Goal: Task Accomplishment & Management: Use online tool/utility

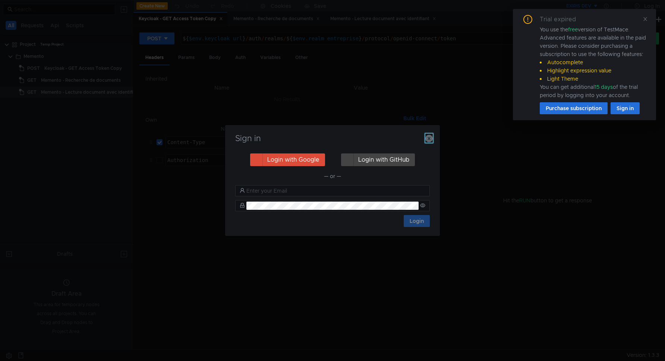
click at [430, 138] on icon "button" at bounding box center [429, 138] width 7 height 7
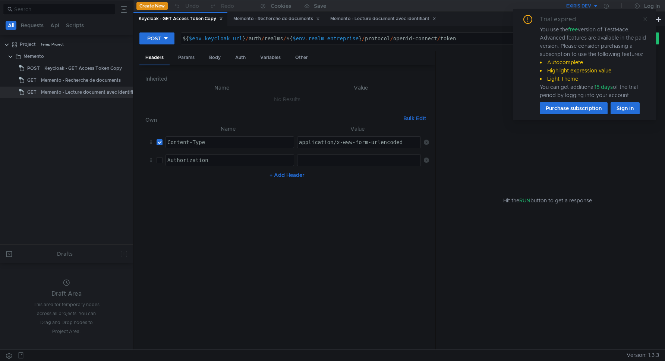
click at [645, 18] on icon at bounding box center [645, 18] width 5 height 5
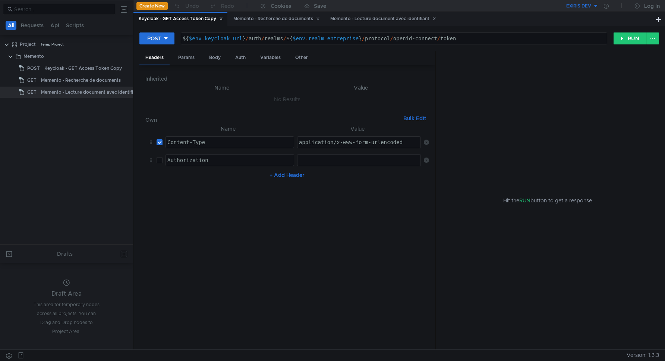
click at [594, 6] on button "EXIRIS DEV" at bounding box center [573, 6] width 52 height 12
click at [593, 6] on div at bounding box center [332, 180] width 665 height 361
click at [126, 43] on icon at bounding box center [125, 44] width 5 height 5
click at [204, 100] on app-tour-anchor "Postman" at bounding box center [205, 96] width 22 height 9
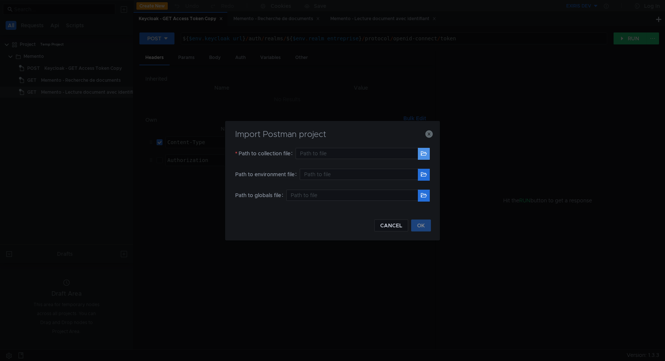
click at [422, 157] on button "button" at bounding box center [424, 154] width 12 height 12
type input "/Users/philippegaillard/Dev/Darva/gutenberg/dev/postman/Gutenberg.postman_colle…"
click at [423, 176] on button "button" at bounding box center [424, 175] width 12 height 12
type input "/Users/philippegaillard/Dev/Darva/gutenberg/dev/postman/Gutenberg LOCAL.postman…"
click at [429, 222] on button "OK" at bounding box center [421, 225] width 20 height 12
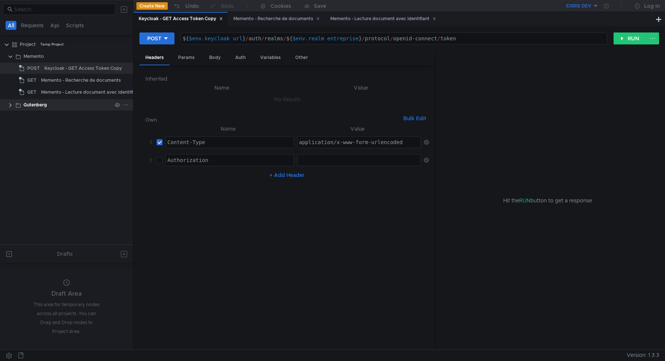
click at [10, 104] on clr-icon at bounding box center [10, 105] width 6 height 6
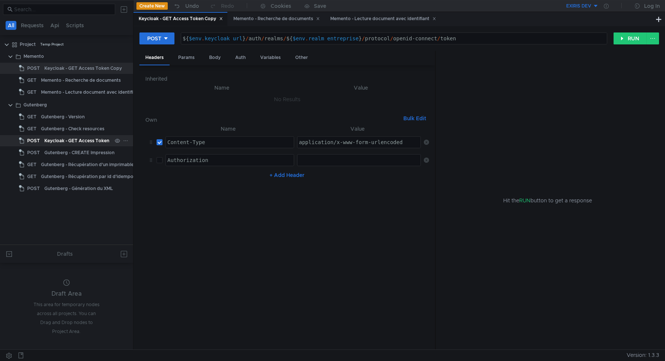
click at [57, 143] on div "Keycloak - GET Access Token" at bounding box center [76, 140] width 65 height 11
click at [223, 18] on icon at bounding box center [221, 19] width 4 height 4
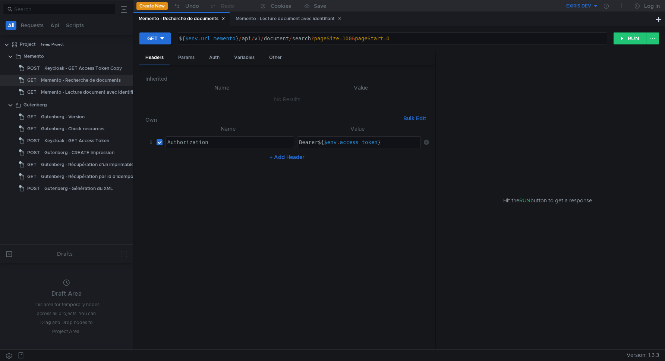
click at [224, 18] on icon at bounding box center [224, 19] width 4 height 4
click at [243, 18] on icon at bounding box center [243, 19] width 4 height 4
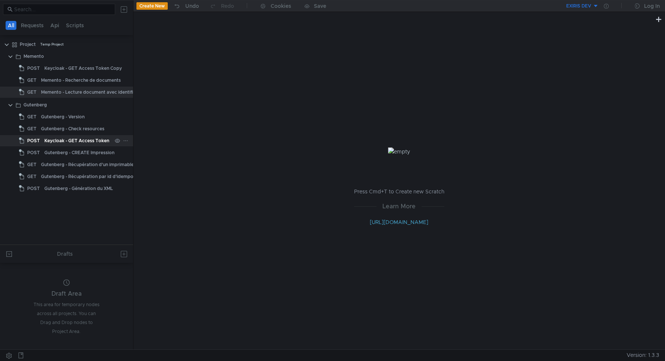
click at [58, 142] on div "Keycloak - GET Access Token" at bounding box center [76, 140] width 65 height 11
click at [57, 141] on div "Keycloak - GET Access Token" at bounding box center [76, 140] width 65 height 11
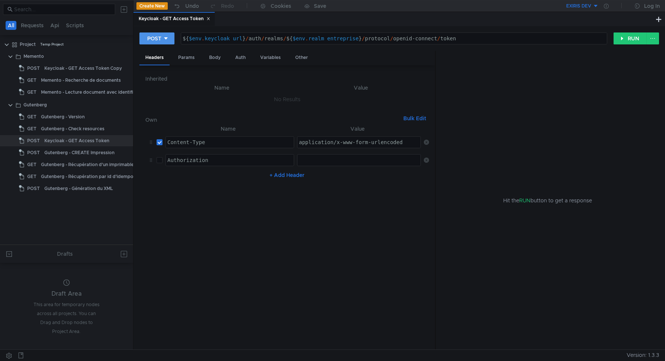
click at [149, 38] on div "POST" at bounding box center [154, 38] width 14 height 8
click at [149, 38] on div at bounding box center [332, 180] width 665 height 361
click at [625, 37] on button "RUN" at bounding box center [630, 38] width 33 height 12
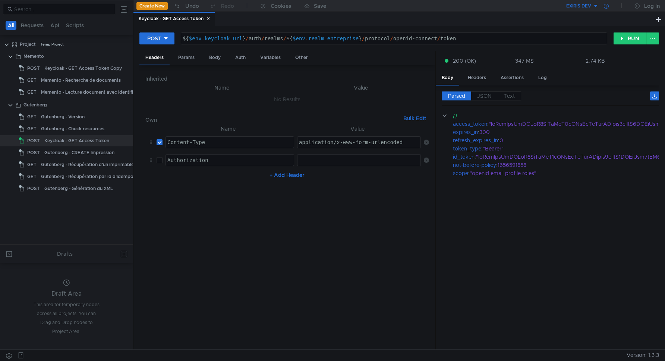
click at [599, 9] on div at bounding box center [606, 6] width 15 height 12
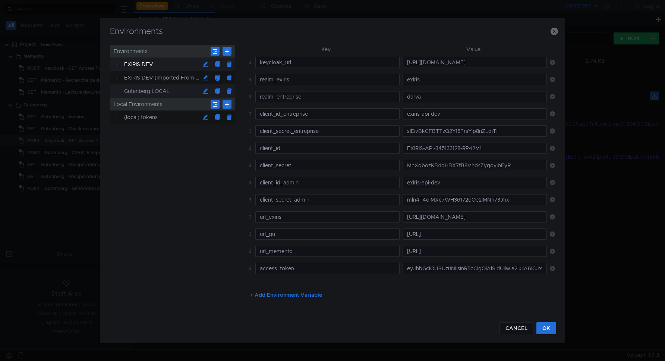
click at [162, 92] on div "Gutenberg LOCAL" at bounding box center [161, 90] width 75 height 13
type input "realm_entreprise"
type input "darva"
type input "client_id_entreprise"
type input "darva-exiris-servicesinternes-dev"
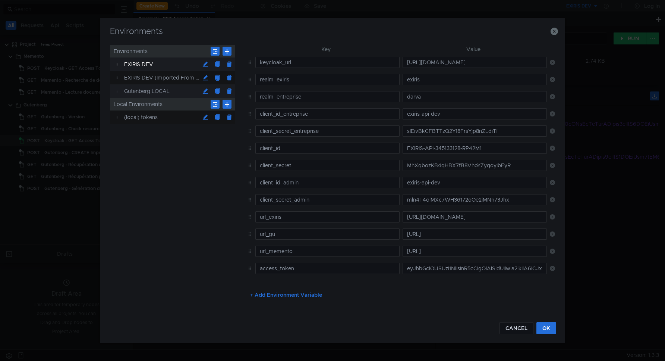
type input "client_secret_entreprise"
type input "ZphbWmGcMJNZf6O360c3JvPJqGYKIKFH"
type input "url_gutenberg"
type input "http://localhost:8080"
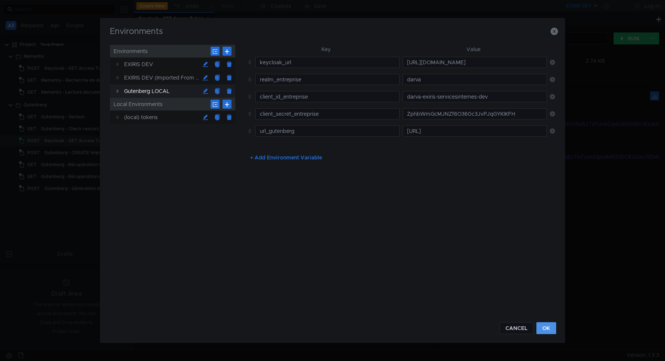
click at [550, 325] on button "OK" at bounding box center [547, 328] width 20 height 12
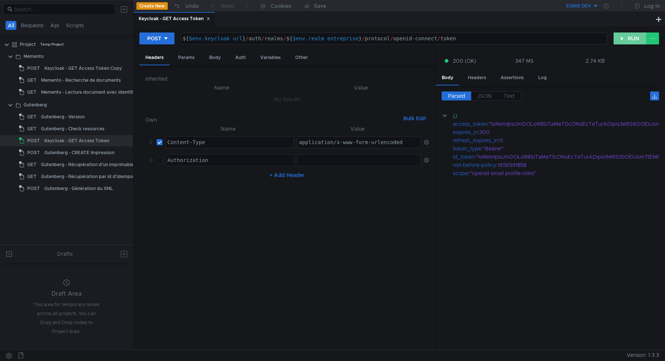
click at [629, 35] on button "RUN" at bounding box center [630, 38] width 33 height 12
click at [596, 6] on button "EXIRIS DEV" at bounding box center [573, 6] width 52 height 12
click at [565, 55] on li "Gutenberg LOCAL" at bounding box center [599, 57] width 104 height 12
click at [629, 41] on button "RUN" at bounding box center [630, 38] width 33 height 12
click at [66, 148] on div "Gutenberg - CREATE Impression" at bounding box center [79, 152] width 70 height 11
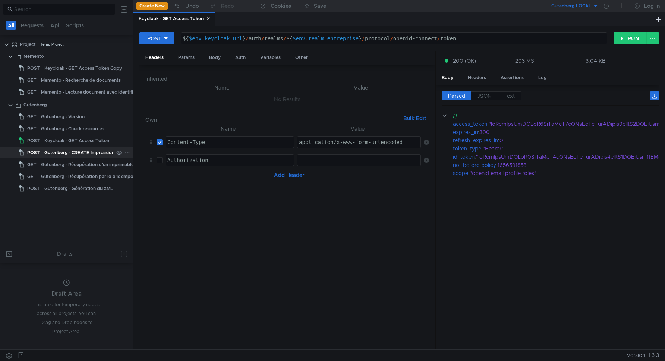
click at [68, 154] on div "Gutenberg - CREATE Impression" at bounding box center [79, 152] width 70 height 11
click at [59, 152] on div "Gutenberg - CREATE Impression" at bounding box center [79, 152] width 70 height 11
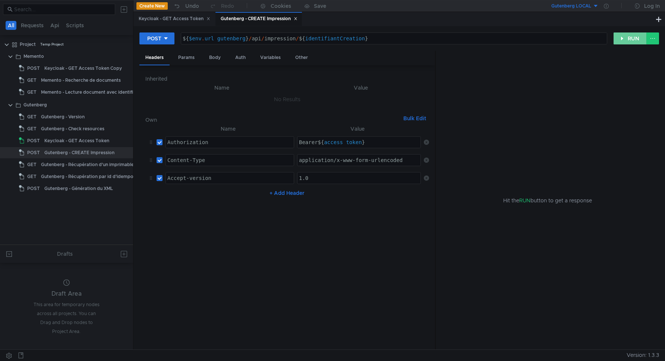
click at [628, 36] on button "RUN" at bounding box center [630, 38] width 33 height 12
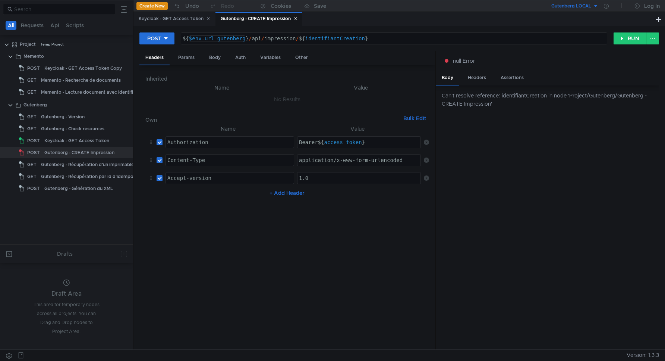
type textarea "${$env.url_gutenberg}/api/impression/${identifiantCreation}"
click at [226, 39] on div "${ $env . url_gutenberg } / api / impression / ${ identifiantCreation }" at bounding box center [394, 44] width 426 height 18
click at [589, 5] on div "Gutenberg LOCAL" at bounding box center [572, 6] width 40 height 7
click at [566, 5] on div at bounding box center [332, 180] width 665 height 361
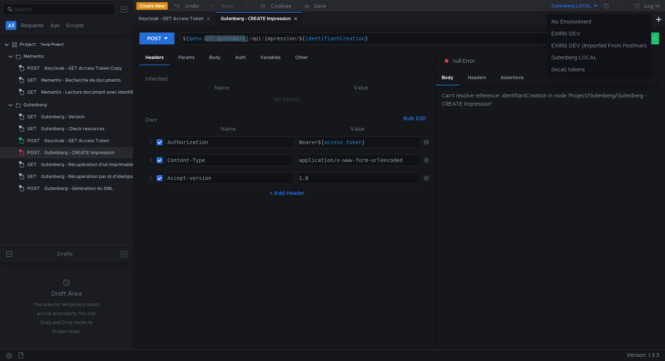
click at [566, 5] on body "All Requests Api Scripts Project Temp Project Memento POST Keycloak - GET Acces…" at bounding box center [332, 180] width 665 height 361
click at [583, 5] on div "Gutenberg LOCAL" at bounding box center [572, 6] width 40 height 7
click at [614, 59] on li "Gutenberg LOCAL" at bounding box center [599, 57] width 104 height 12
click at [593, 5] on button "Gutenberg LOCAL" at bounding box center [573, 6] width 52 height 12
click at [597, 7] on div at bounding box center [332, 180] width 665 height 361
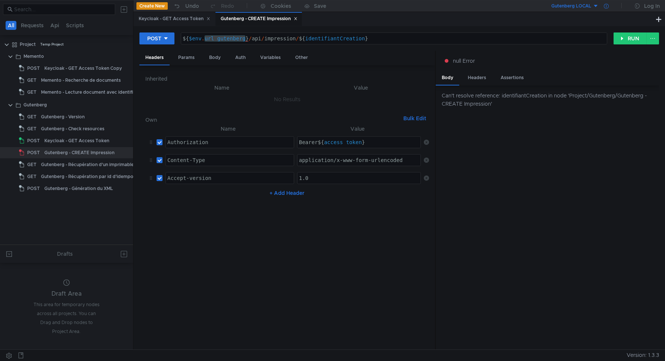
click at [609, 6] on div at bounding box center [606, 6] width 15 height 12
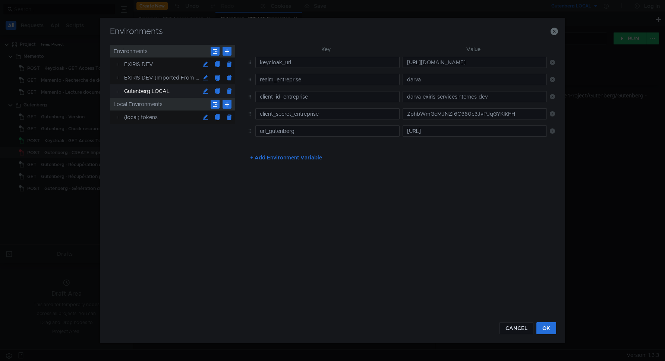
click at [144, 91] on div "Gutenberg LOCAL" at bounding box center [161, 90] width 75 height 13
click at [522, 328] on button "CANCEL" at bounding box center [517, 328] width 34 height 12
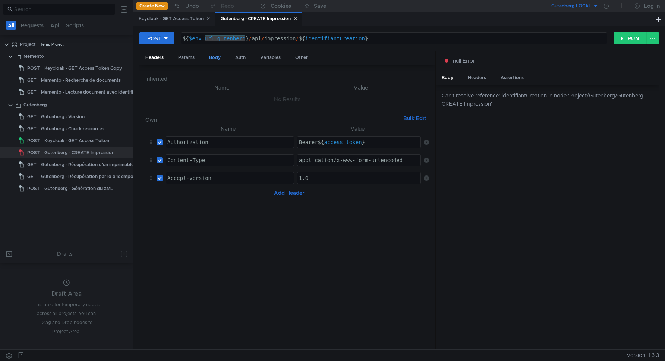
click at [206, 57] on div "Body" at bounding box center [215, 58] width 24 height 14
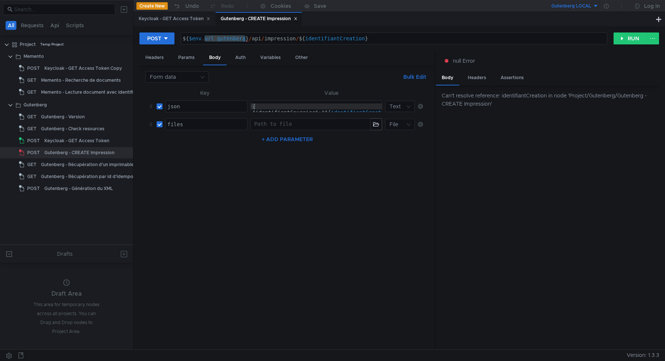
click at [319, 110] on div "{ "identifiantCourrier":" ${ identifiantCreation } ", "appOrigine":"Postman", "…" at bounding box center [326, 121] width 150 height 36
drag, startPoint x: 319, startPoint y: 110, endPoint x: 316, endPoint y: 102, distance: 7.9
click at [316, 102] on div "}, "uriCallback":"localhost" }" at bounding box center [326, 119] width 150 height 36
type textarea ""pays": "Niort""
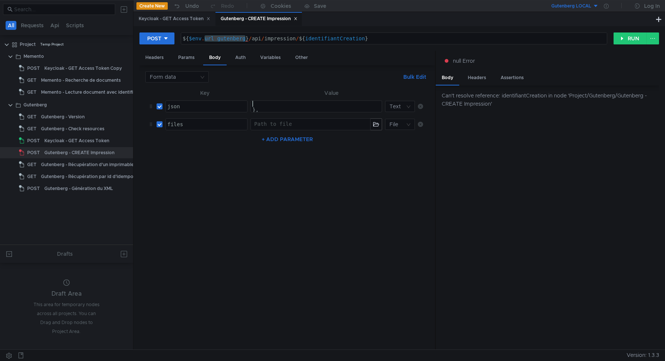
click at [318, 104] on div "}, "uriCallback":"localhost" }" at bounding box center [326, 119] width 150 height 36
drag, startPoint x: 382, startPoint y: 105, endPoint x: 318, endPoint y: 62, distance: 76.8
click at [382, 95] on table "Key Value json הההההההההההההההההההההההההההההההההההההההההההההההההההההההההההההההה…" at bounding box center [287, 110] width 284 height 45
click at [331, 39] on div "${ $env . url_gutenberg } / api / impression / ${ identifiantCreation }" at bounding box center [394, 44] width 426 height 18
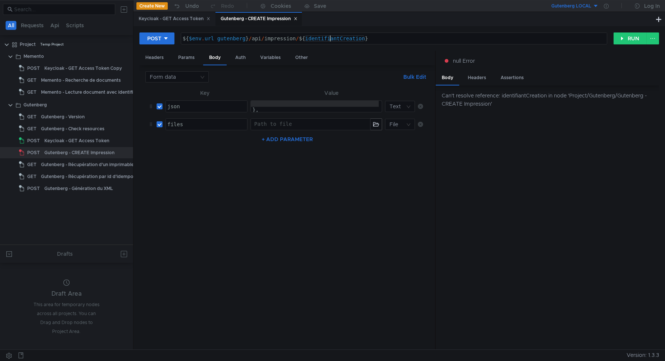
click at [331, 39] on div "${ $env . url_gutenberg } / api / impression / ${ identifiantCreation }" at bounding box center [394, 44] width 426 height 18
drag, startPoint x: 386, startPoint y: 43, endPoint x: 298, endPoint y: 39, distance: 88.5
click at [298, 39] on div "${ $env . url_gutenberg } / api / impression / ${ identifiantCreation }" at bounding box center [394, 44] width 426 height 18
paste textarea "8c672f88-9f32-4d76-8374-dd7649546a1c"
type textarea "${$env.url_gutenberg}/api/impression/8c672f88-9f32-4d76-8374-dd7649546a1c"
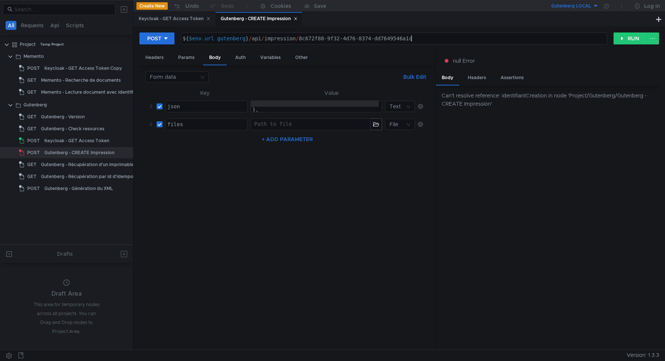
click at [297, 104] on div "}, "uriCallback":"localhost" }" at bounding box center [326, 119] width 150 height 36
drag, startPoint x: 297, startPoint y: 104, endPoint x: 292, endPoint y: 97, distance: 8.9
click at [292, 97] on td "{ "identifiantCourrier":" ${ identifiantCreation } ", "appOrigine":"Postman", "…" at bounding box center [331, 106] width 167 height 18
click at [329, 103] on div "{ "identifiantCourrier":" ${ identifiantCreation } ", "appOrigine":"Postman", "…" at bounding box center [326, 119] width 150 height 36
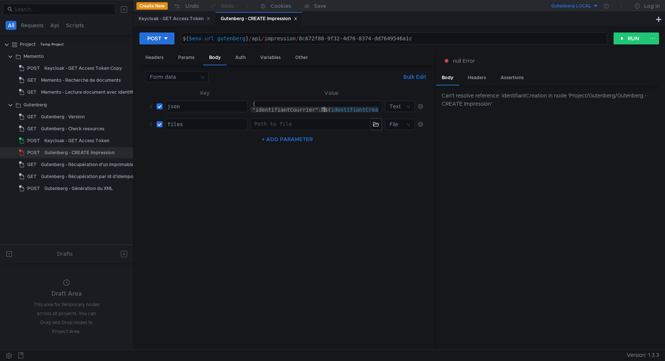
click at [323, 109] on div "{ "identifiantCourrier":" ${ identifiantCreation } ", "appOrigine":"Postman", "…" at bounding box center [326, 119] width 150 height 36
click at [325, 110] on div "{ "identifiantCourrier":" ${ identifiantCreation } ", "appOrigine":"Postman", "…" at bounding box center [326, 119] width 150 height 36
drag, startPoint x: 325, startPoint y: 109, endPoint x: 370, endPoint y: 109, distance: 44.8
click at [370, 109] on div "{ "identifiantCourrier":" ${ identifiantCreation } ", "appOrigine":"Postman", "…" at bounding box center [304, 119] width 150 height 36
paste textarea "8c672f88-9f32-4d76-8374-dd7649546a1c"
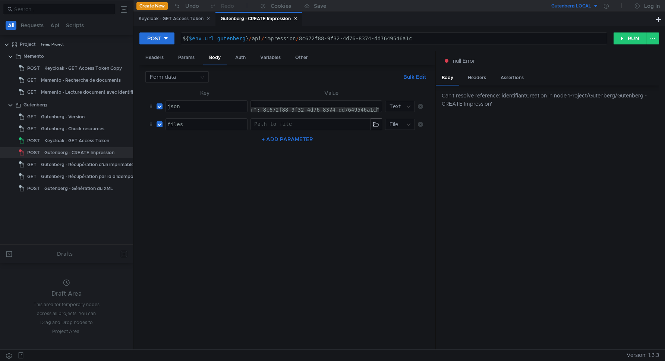
type textarea "{ "identifiantCourrier":"8c672f88-9f32-4d76-8374-dd7649546a1c", "appOrigine":"P…"
drag, startPoint x: 357, startPoint y: 108, endPoint x: 237, endPoint y: 200, distance: 151.2
click at [237, 200] on nz-table "Key Value json הההההההההההההההההההההההההההההההההההההההההההההההההההההההההההההההה…" at bounding box center [287, 215] width 284 height 255
click at [623, 36] on button "RUN" at bounding box center [630, 38] width 33 height 12
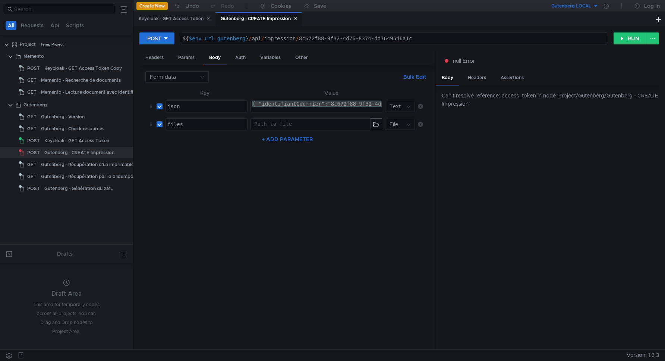
drag, startPoint x: 314, startPoint y: 103, endPoint x: 320, endPoint y: 167, distance: 64.4
click at [262, 201] on nz-table "Key Value json הההההההההההההההההההההההההההההההההההההההההההההההההההההההההההההההה…" at bounding box center [287, 215] width 284 height 255
drag, startPoint x: 369, startPoint y: 105, endPoint x: 204, endPoint y: 107, distance: 164.9
click at [204, 107] on tr "json הההההההההההההההההההההההההההההההההההההההההההההההההההההההההההההההההההההההההה…" at bounding box center [287, 106] width 284 height 18
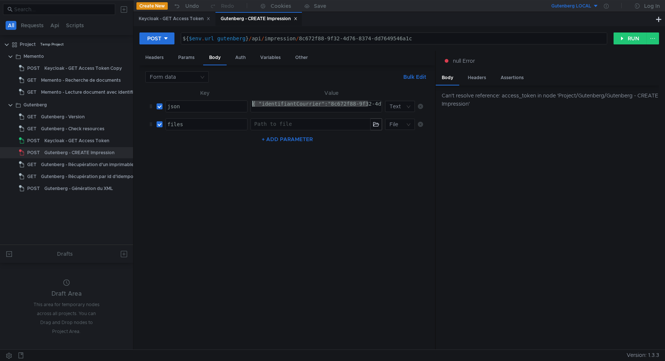
click at [397, 180] on nz-table "Key Value json הההההההההההההההההההההההההההההההההההההההההההההההההההההההההההההההה…" at bounding box center [287, 215] width 284 height 255
click at [238, 57] on div "Auth" at bounding box center [240, 58] width 22 height 14
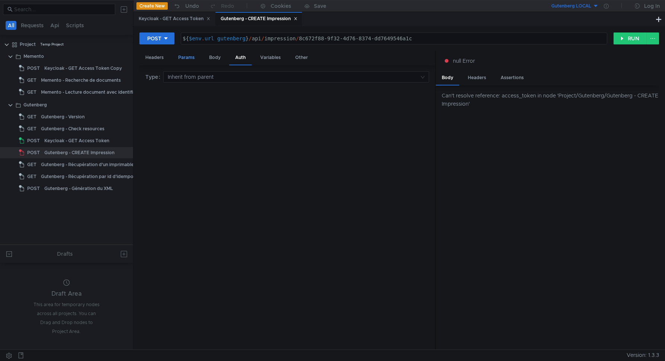
click at [185, 56] on div "Params" at bounding box center [186, 58] width 28 height 14
click at [169, 56] on div "Headers" at bounding box center [155, 58] width 30 height 14
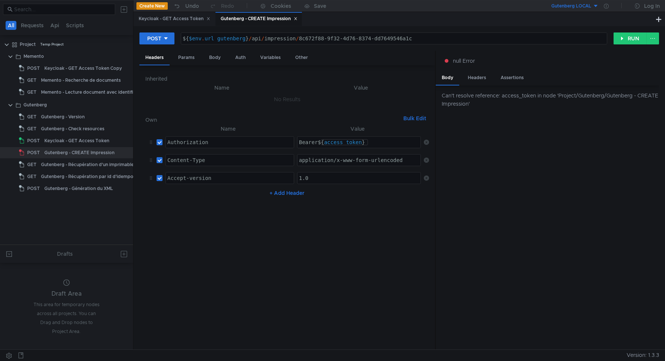
click at [325, 144] on div "Bearer ${ access_token }" at bounding box center [360, 148] width 125 height 18
type textarea "Bearer ${access_token}"
click at [181, 21] on div "Keycloak - GET Access Token" at bounding box center [175, 19] width 72 height 8
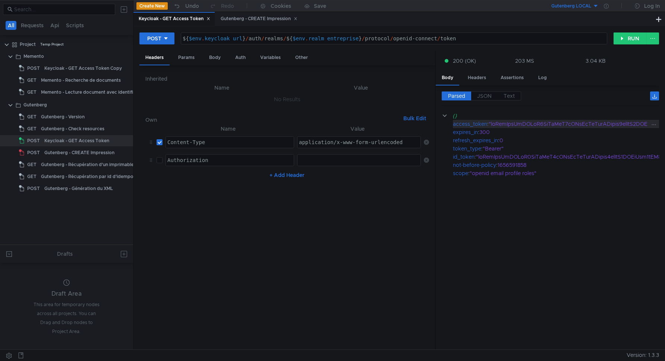
copy div "eyJhbGciOiJSUzI1NiIsInR5cCIgOiAiSldUIiwia2lkIiA6ICJxRkc4dGN6QUlpQm5wYUdZa2UyM1V…"
click at [607, 5] on icon at bounding box center [606, 6] width 5 height 5
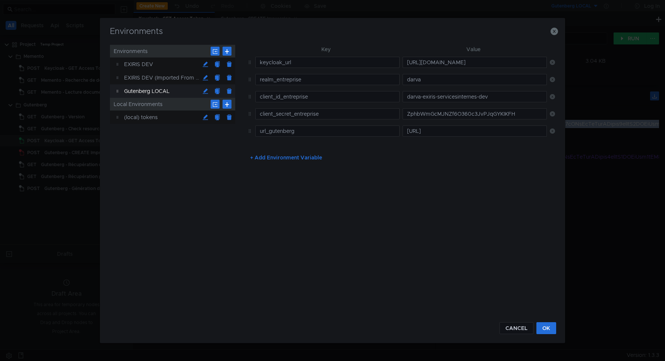
click at [275, 161] on button "+ Add Environment Variable" at bounding box center [286, 157] width 84 height 12
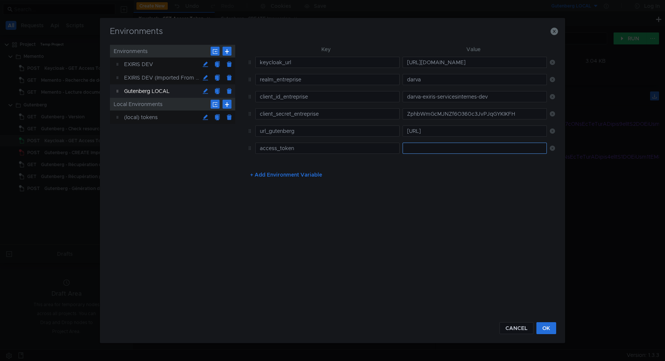
type input "access_token"
click at [454, 150] on input "text" at bounding box center [475, 147] width 144 height 11
paste input "eyJhbGciOiJSUzI1NiIsInR5cCIgOiAiSldUIiwia2lkIiA6ICJxRkc4dGN6QUlpQm5wYUdZa2UyM1V…"
type input "eyJhbGciOiJSUzI1NiIsInR5cCIgOiAiSldUIiwia2lkIiA6ICJxRkc4dGN6QUlpQm5wYUdZa2UyM1V…"
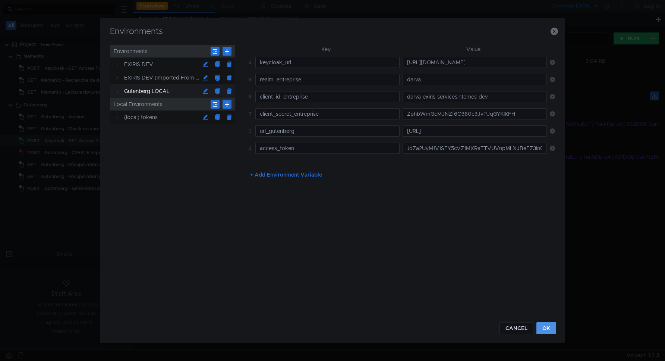
scroll to position [0, 0]
click at [555, 329] on button "OK" at bounding box center [547, 328] width 20 height 12
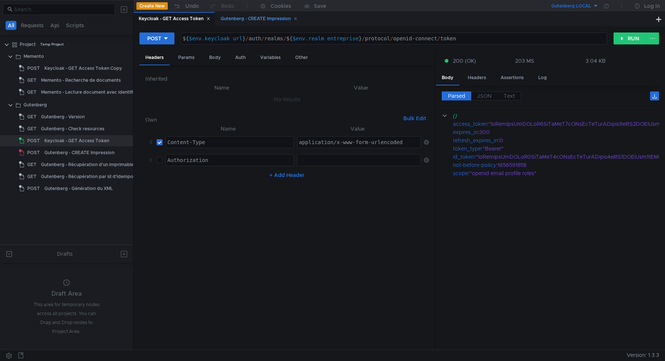
click at [244, 15] on div "Gutenberg - CREATE Impression" at bounding box center [259, 19] width 77 height 8
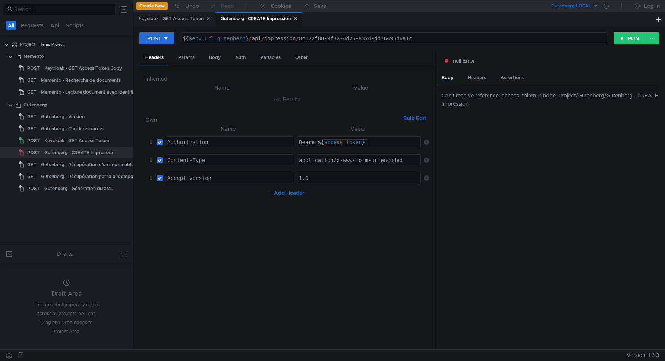
click at [324, 141] on div "Bearer ${ access_token }" at bounding box center [360, 148] width 125 height 18
type textarea "Bearer ${$env.access_token}"
click at [492, 244] on div "Can't resolve reference: access_token in node 'Project/Gutenberg/Gutenberg - CR…" at bounding box center [547, 217] width 223 height 264
click at [633, 38] on button "RUN" at bounding box center [630, 38] width 33 height 12
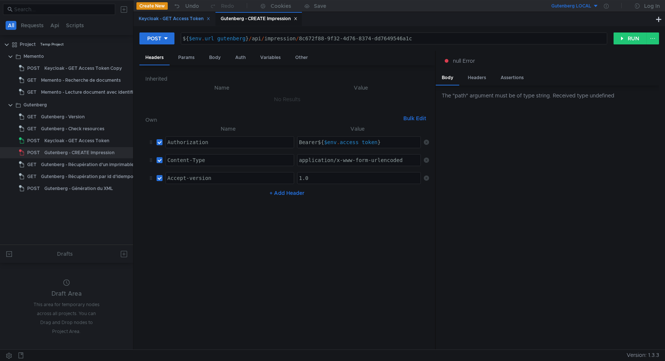
click at [156, 18] on div "Keycloak - GET Access Token" at bounding box center [175, 19] width 72 height 8
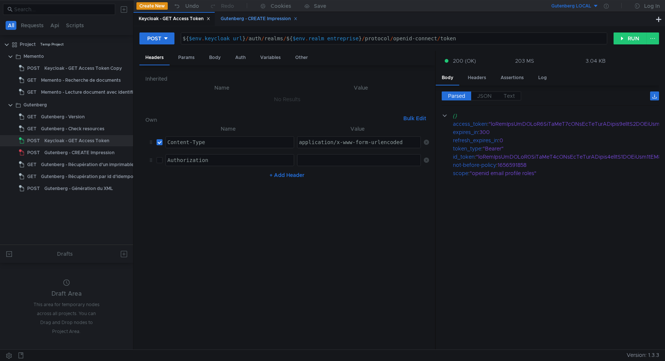
click at [259, 16] on div "Gutenberg - CREATE Impression" at bounding box center [259, 19] width 77 height 8
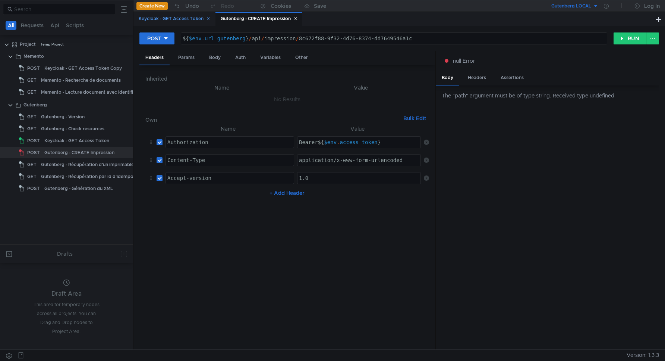
click at [172, 17] on div "Keycloak - GET Access Token" at bounding box center [175, 19] width 72 height 8
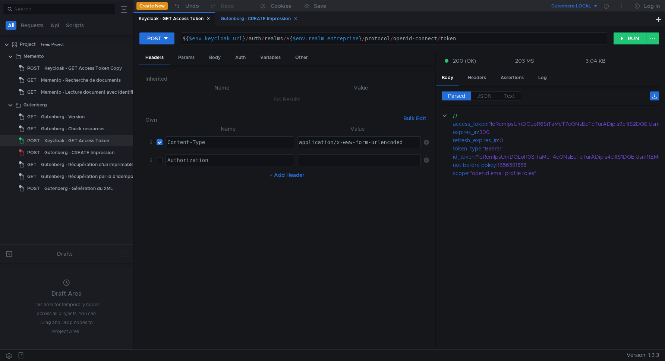
click at [258, 15] on div "Gutenberg - CREATE Impression" at bounding box center [259, 19] width 77 height 8
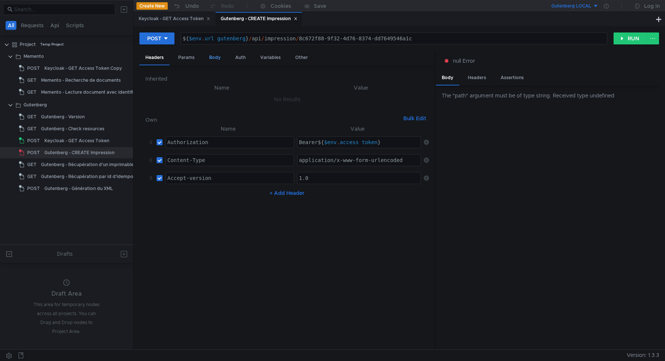
click at [219, 56] on div "Body" at bounding box center [215, 58] width 24 height 14
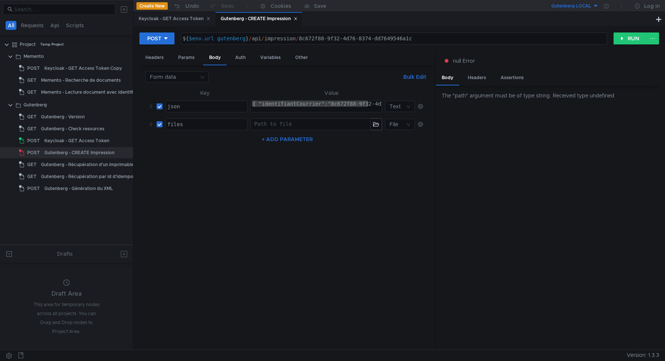
click at [270, 126] on div at bounding box center [310, 130] width 119 height 18
click at [378, 123] on button "button" at bounding box center [376, 124] width 11 height 11
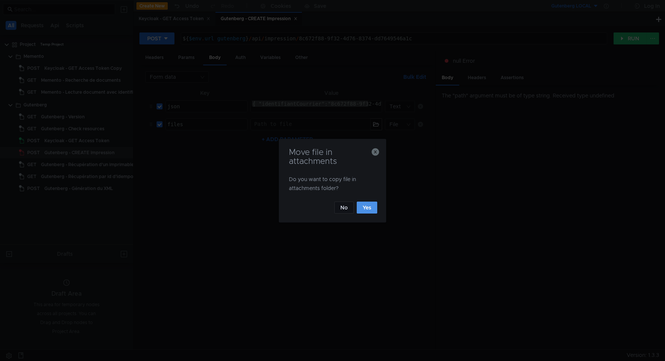
click at [372, 209] on button "Yes" at bounding box center [367, 207] width 21 height 12
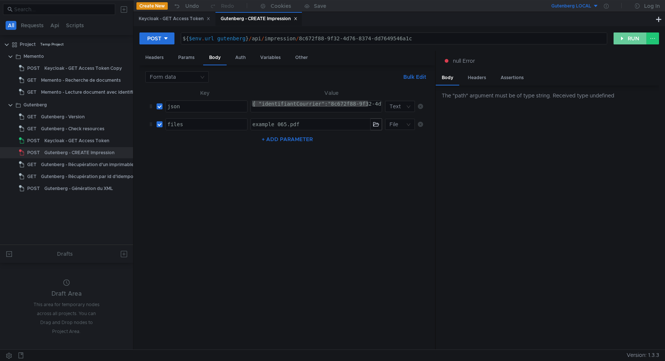
click at [626, 40] on button "RUN" at bounding box center [630, 38] width 33 height 12
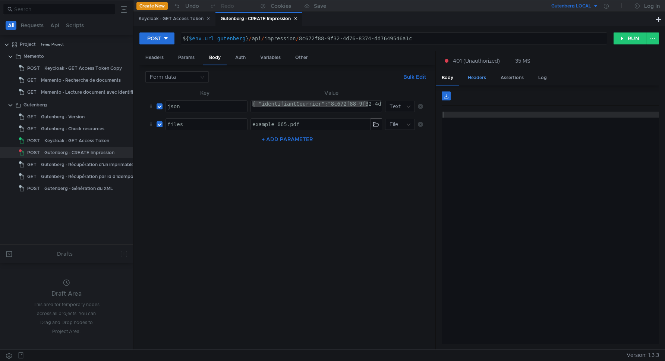
click at [470, 78] on div "Headers" at bounding box center [477, 78] width 30 height 14
click at [444, 79] on div "Body" at bounding box center [448, 78] width 24 height 14
click at [347, 184] on nz-table "Key Value json הההההההההההההההההההההההההההההההההההההההההההההההההההההההההההההההה…" at bounding box center [287, 215] width 284 height 255
click at [302, 116] on td "example_065.pdf ההההההההההההההההההההההההההההההההההההההההההההההההההההההההההההההה…" at bounding box center [331, 124] width 167 height 18
type textarea "example_065.pdf"
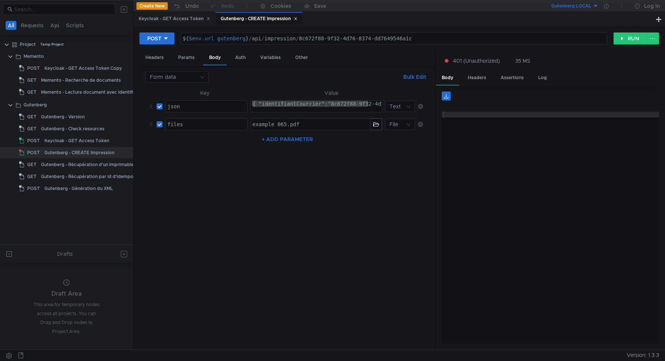
click at [281, 125] on div "example_065.pdf" at bounding box center [310, 130] width 119 height 18
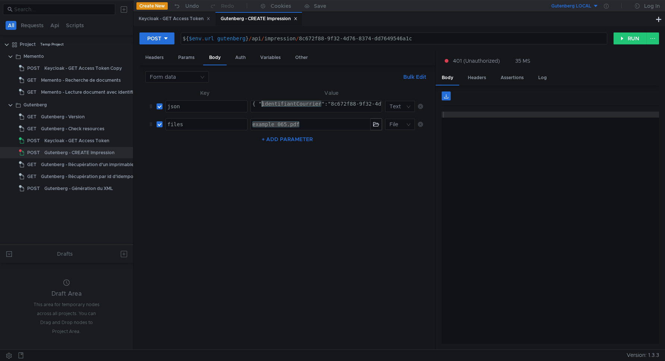
click at [625, 40] on button "RUN" at bounding box center [630, 38] width 33 height 12
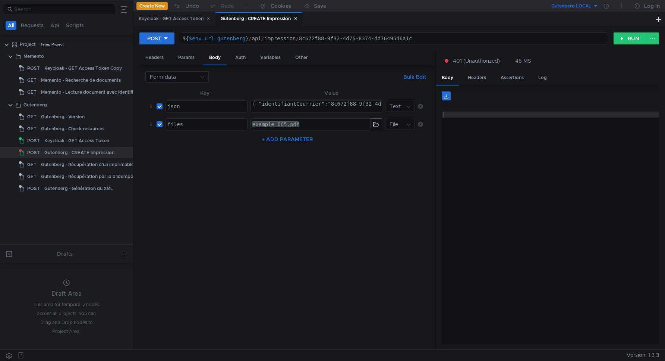
click at [321, 188] on nz-table "Key Value json הההההההההההההההההההההההההההההההההההההההההההההההההההההההההההההההה…" at bounding box center [287, 215] width 284 height 255
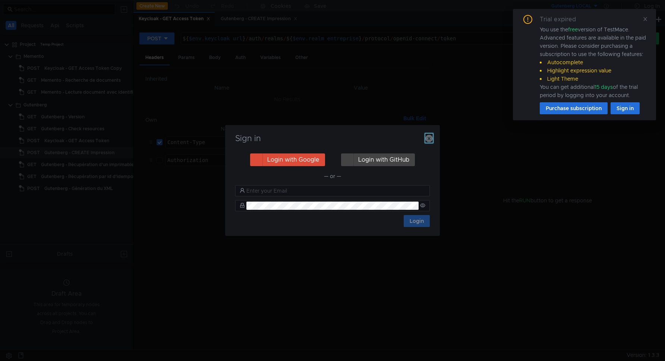
click at [427, 138] on icon "button" at bounding box center [429, 138] width 7 height 7
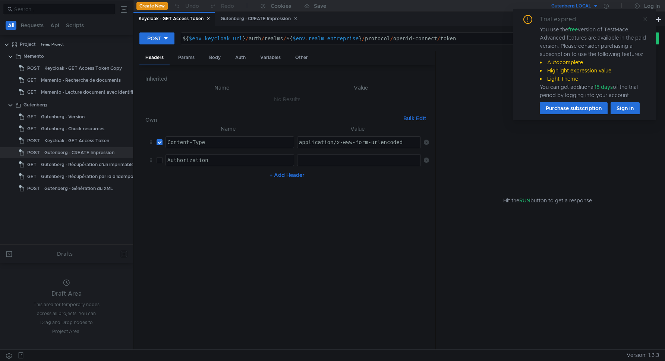
click at [647, 19] on icon at bounding box center [645, 18] width 5 height 5
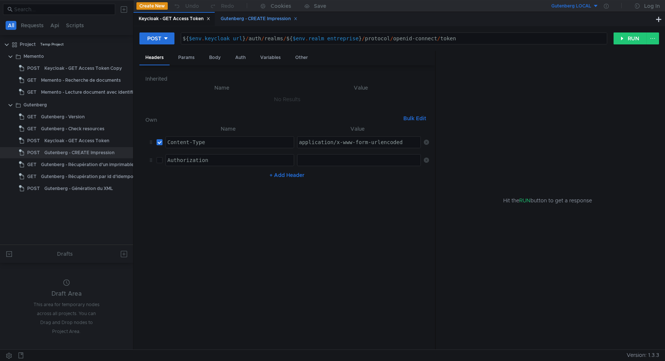
click at [254, 21] on div "Gutenberg - CREATE Impression" at bounding box center [259, 19] width 77 height 8
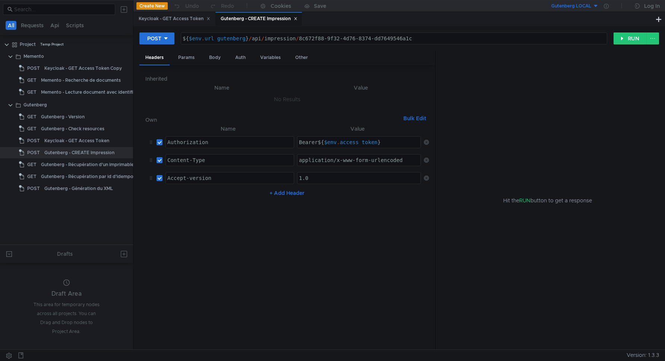
type textarea "Accept-version"
click at [243, 174] on div "Accept-version" at bounding box center [230, 177] width 128 height 11
type textarea "Content-Type"
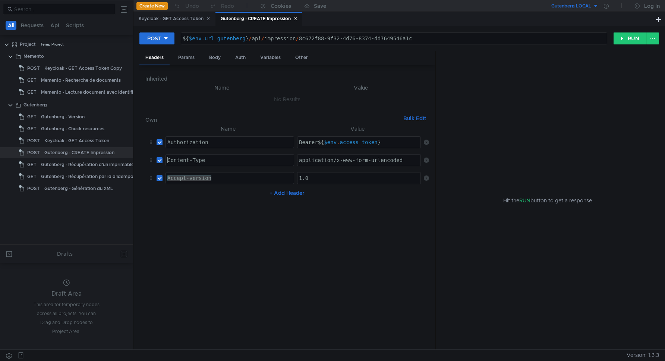
click at [198, 165] on div "Content-Type" at bounding box center [230, 166] width 128 height 18
click at [235, 55] on div "Auth" at bounding box center [240, 58] width 22 height 14
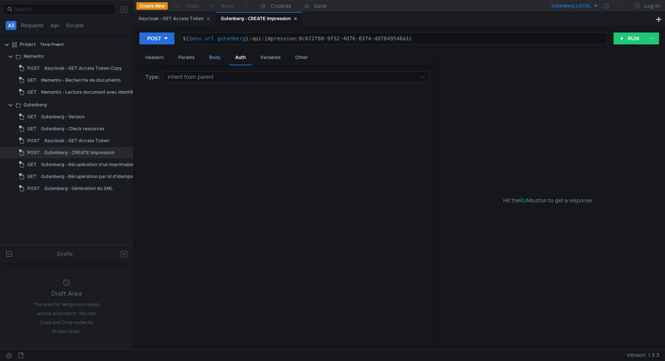
click at [222, 59] on div "Body" at bounding box center [215, 58] width 24 height 14
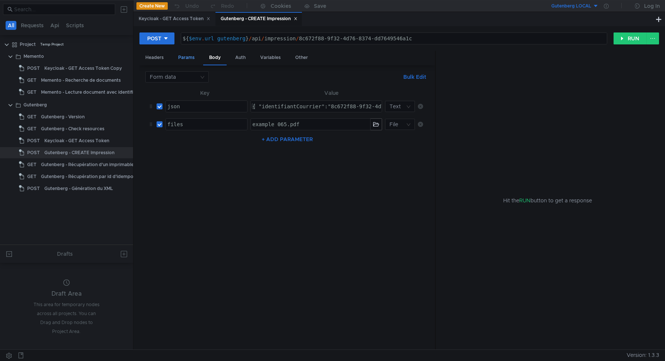
click at [187, 59] on div "Params" at bounding box center [186, 58] width 28 height 14
click at [163, 57] on div "Headers" at bounding box center [155, 58] width 30 height 14
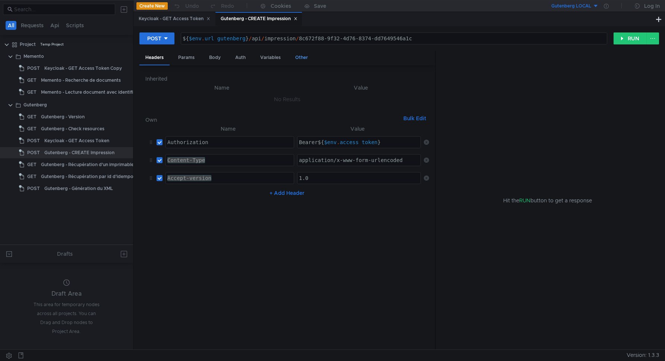
click at [301, 59] on div "Other" at bounding box center [301, 58] width 25 height 14
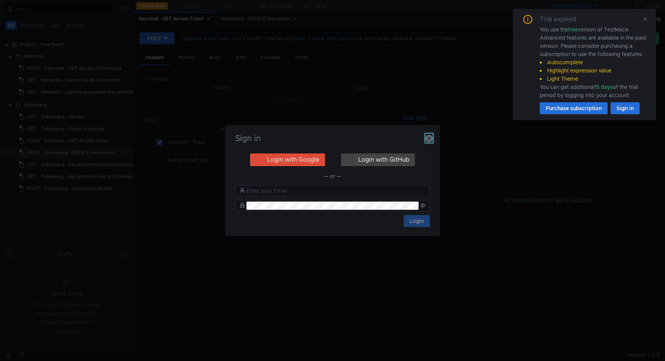
click at [428, 141] on icon "button" at bounding box center [429, 138] width 7 height 7
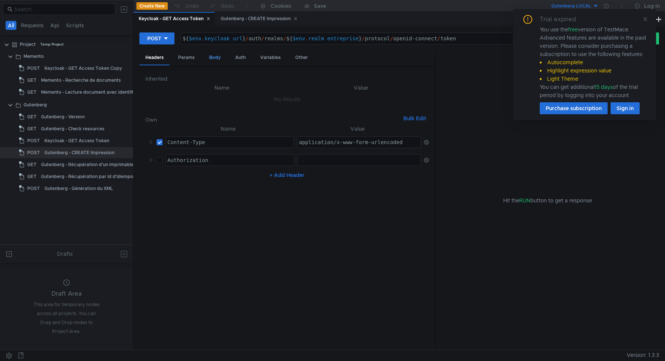
click at [213, 56] on div "Body" at bounding box center [215, 58] width 24 height 14
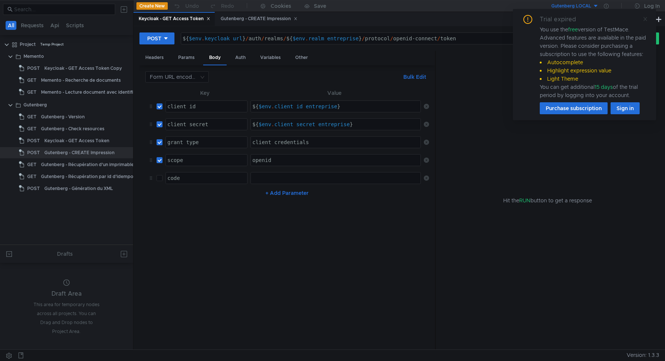
click at [644, 18] on icon at bounding box center [645, 18] width 5 height 5
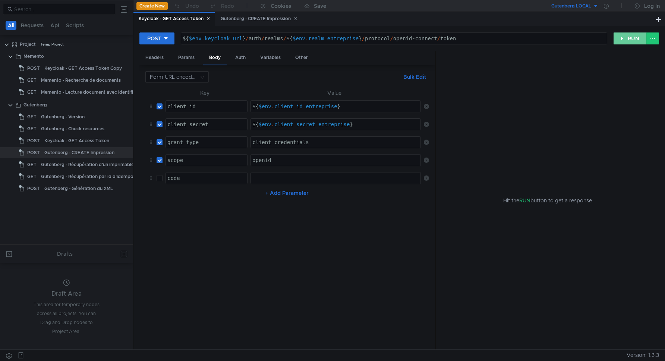
click at [620, 34] on button "RUN" at bounding box center [630, 38] width 33 height 12
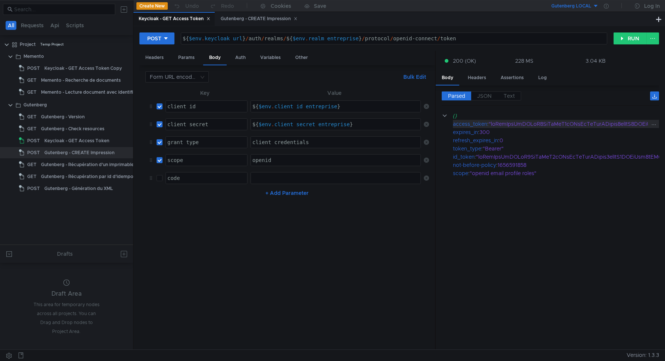
copy div "eyJhbGciOiJSUzI1NiIsInR5cCIgOiAiSldUIiwia2lkIiA6ICJxRkc4dGN6QUlpQm5wYUdZa2UyM1V…"
click at [596, 5] on button "Gutenberg LOCAL" at bounding box center [573, 6] width 52 height 12
click at [598, 7] on div at bounding box center [332, 180] width 665 height 361
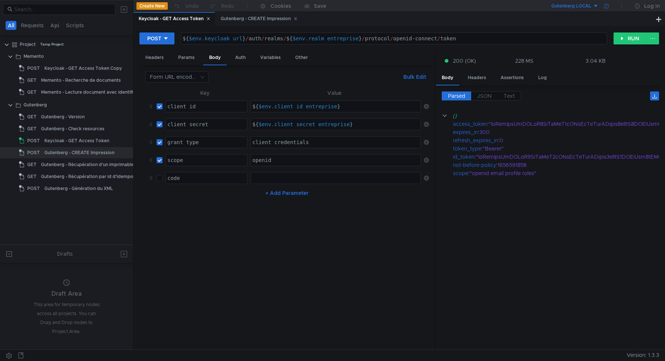
click at [607, 7] on icon at bounding box center [606, 6] width 5 height 5
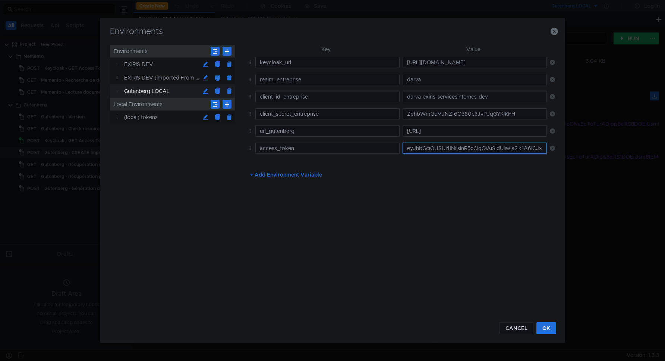
click at [425, 149] on input "eyJhbGciOiJSUzI1NiIsInR5cCIgOiAiSldUIiwia2lkIiA6ICJxRkc4dGN6QUlpQm5wYUdZa2UyM1V…" at bounding box center [475, 147] width 144 height 11
click at [553, 330] on button "OK" at bounding box center [547, 328] width 20 height 12
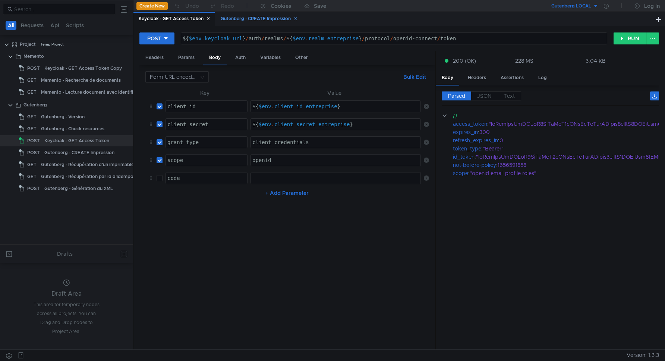
click at [256, 17] on div "Gutenberg - CREATE Impression" at bounding box center [259, 19] width 77 height 8
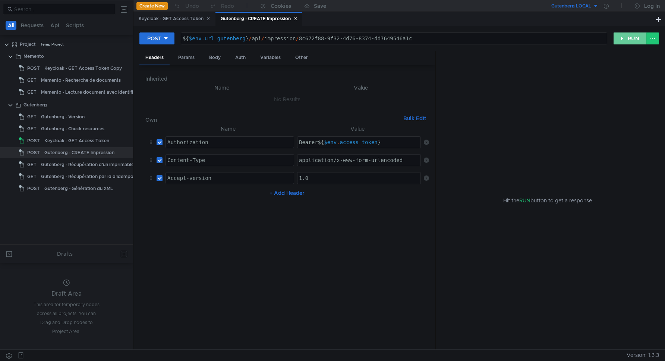
click at [621, 37] on button "RUN" at bounding box center [630, 38] width 33 height 12
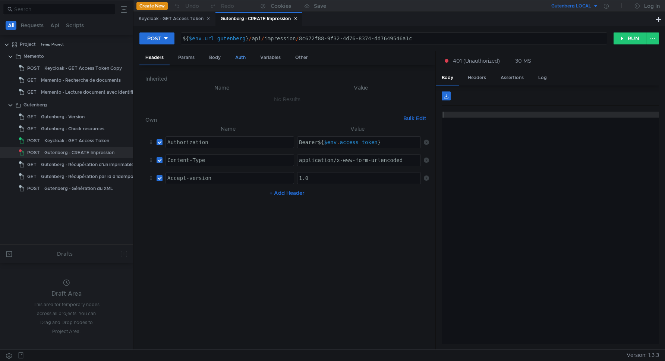
click at [235, 58] on div "Auth" at bounding box center [240, 58] width 22 height 14
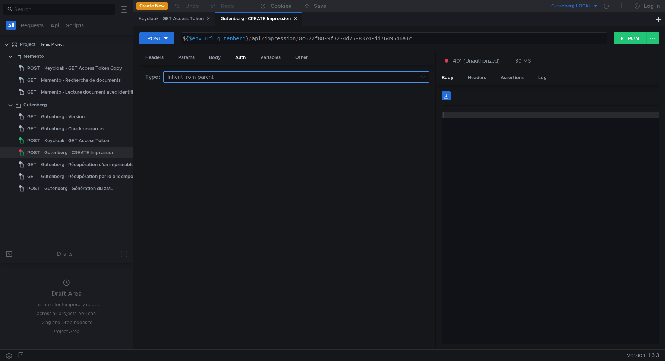
click at [244, 72] on input at bounding box center [294, 77] width 252 height 10
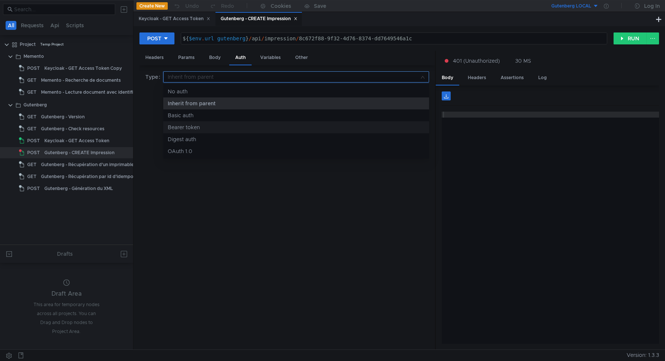
click at [194, 129] on div "Bearer token" at bounding box center [296, 127] width 257 height 8
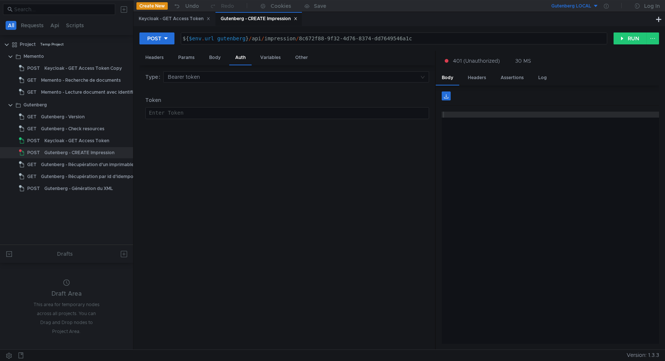
click at [187, 115] on div at bounding box center [288, 119] width 284 height 18
type textarea "{$env.accessToekn}"
click at [154, 62] on div "Headers" at bounding box center [155, 58] width 30 height 14
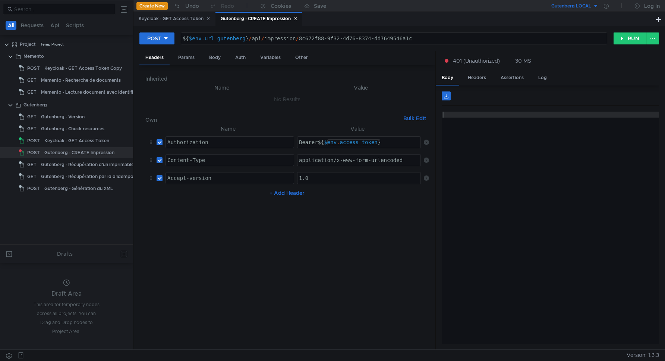
type textarea "Bearer ${$env.access_token}"
click at [355, 143] on div "Bearer ${ $env . access_token }" at bounding box center [360, 148] width 125 height 18
click at [218, 59] on div "Body" at bounding box center [215, 58] width 24 height 14
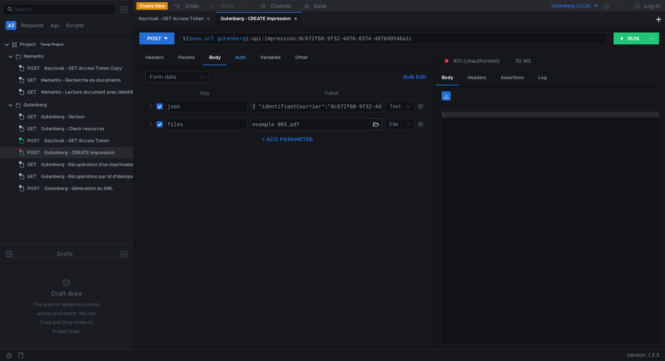
click at [234, 56] on div "Auth" at bounding box center [240, 58] width 22 height 14
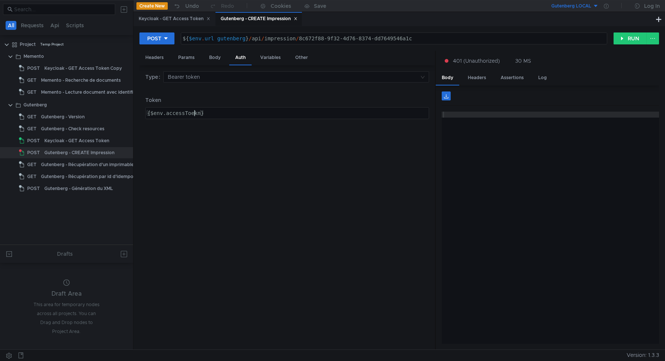
click at [194, 115] on div "{$env.accessToekn}" at bounding box center [288, 119] width 284 height 18
paste textarea "_toke"
click at [248, 109] on div "{$env.access_token}" at bounding box center [288, 112] width 284 height 11
click at [147, 112] on div "{$env.access_token}" at bounding box center [288, 119] width 284 height 18
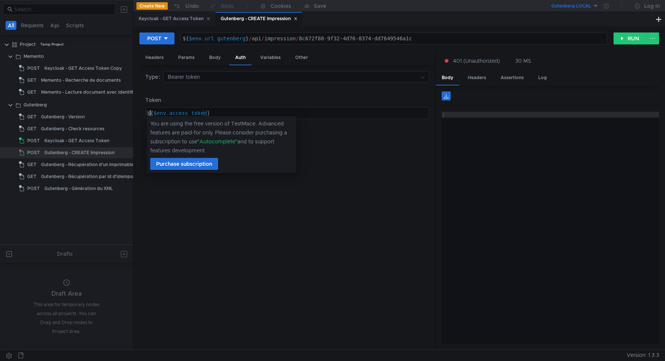
scroll to position [0, 0]
type textarea "${$env.access_token}"
click at [275, 120] on div "You are using the free version of TestMace. Advanced features are paid-for only…" at bounding box center [221, 137] width 143 height 36
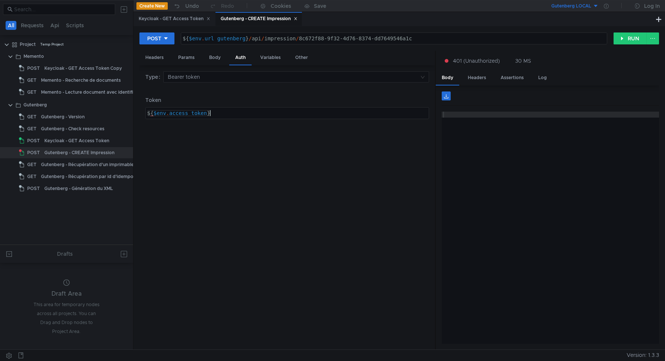
click at [305, 114] on div "${ $env . access_token }" at bounding box center [288, 119] width 284 height 18
click at [625, 35] on button "RUN" at bounding box center [630, 38] width 33 height 12
click at [216, 60] on div "Body" at bounding box center [215, 58] width 24 height 14
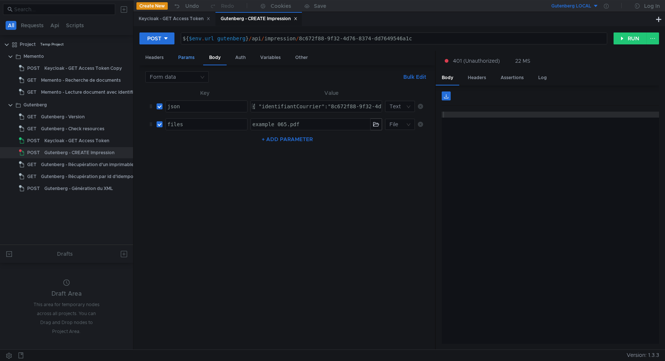
click at [193, 59] on div "Params" at bounding box center [186, 58] width 28 height 14
click at [263, 53] on div "Variables" at bounding box center [270, 58] width 32 height 14
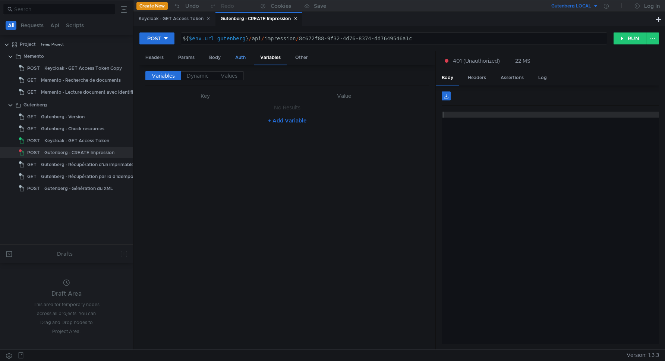
click at [244, 55] on div "Auth" at bounding box center [240, 58] width 22 height 14
click at [153, 59] on div "Headers" at bounding box center [155, 58] width 30 height 14
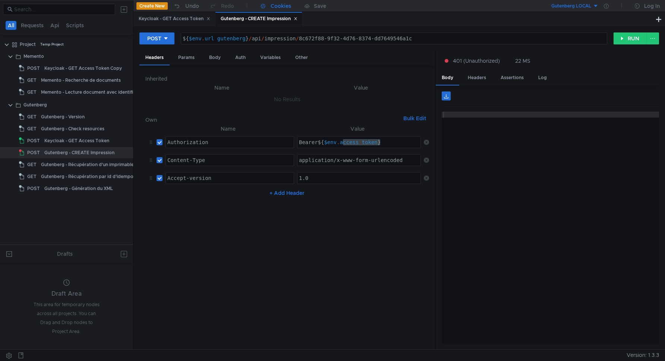
click at [284, 6] on div "Cookies" at bounding box center [281, 5] width 21 height 9
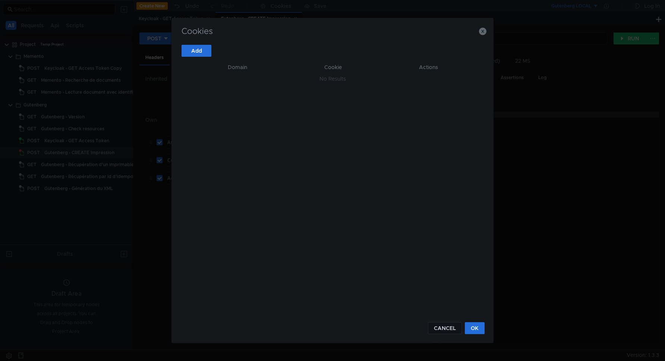
click at [487, 29] on div "Cookies Add Domain Cookie Actions No Results CANCEL OK" at bounding box center [333, 180] width 322 height 325
click at [485, 30] on icon "button" at bounding box center [482, 31] width 7 height 7
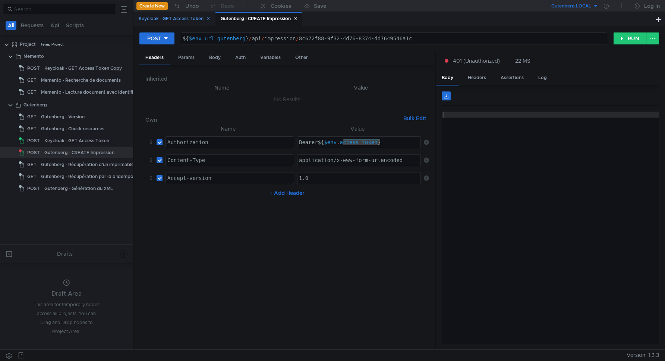
click at [173, 23] on div "Keycloak - GET Access Token" at bounding box center [174, 19] width 81 height 14
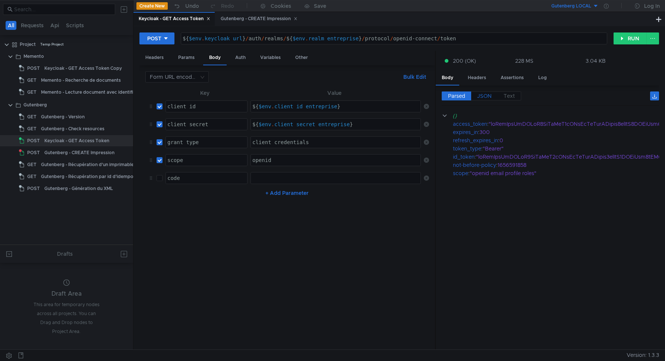
click at [491, 97] on span "JSON" at bounding box center [484, 96] width 15 height 7
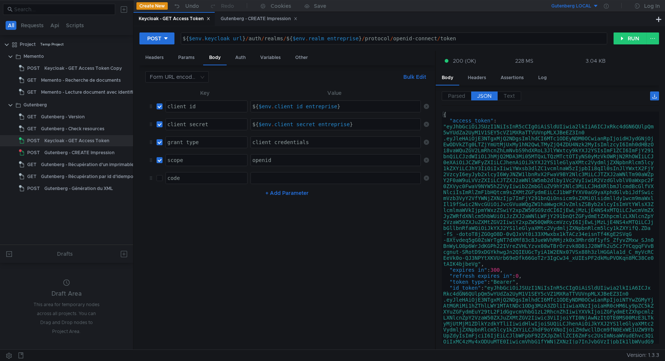
type textarea ""access_token": "eyJhbGciOiJSUzI1NiIsInR5cCIgOiAiSldUIiwia2lkIiA6ICJxRkc4dGN6QU…"
click at [487, 151] on div "{ "access_token" : "eyJhbGciOiJSUzI1NiIsInR5cCIgOiAiSldUIiwia2lkIiA6ICJxRkc4dGN…" at bounding box center [549, 299] width 214 height 375
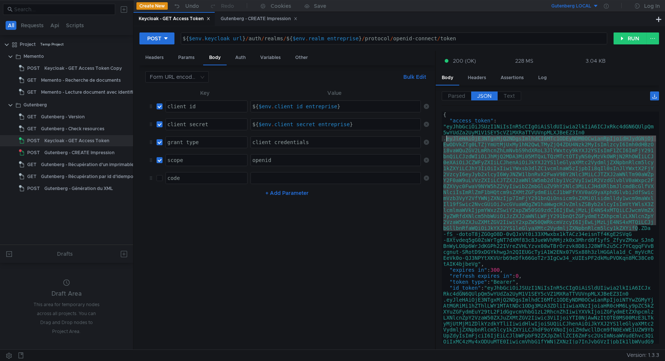
click at [489, 133] on div "{ "access_token" : "eyJhbGciOiJSUzI1NiIsInR5cCIgOiAiSldUIiwia2lkIiA6ICJxRkc4dGN…" at bounding box center [549, 299] width 214 height 375
type textarea ""access_token": "eyJhbGciOiJSUzI1NiIsInR5cCIgOiAiSldUIiwia2lkIiA6ICJxRkc4dGN6QU…"
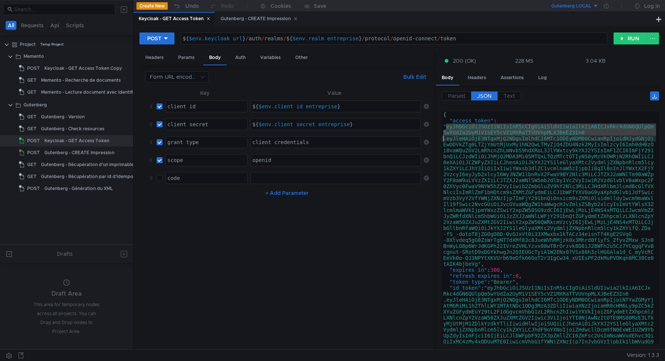
click at [489, 133] on div "{ "access_token" : "eyJhbGciOiJSUzI1NiIsInR5cCIgOiAiSldUIiwia2lkIiA6ICJxRkc4dGN…" at bounding box center [549, 299] width 214 height 375
click at [489, 170] on div "{ "access_token" : "eyJhbGciOiJSUzI1NiIsInR5cCIgOiAiSldUIiwia2lkIiA6ICJxRkc4dGN…" at bounding box center [549, 299] width 214 height 375
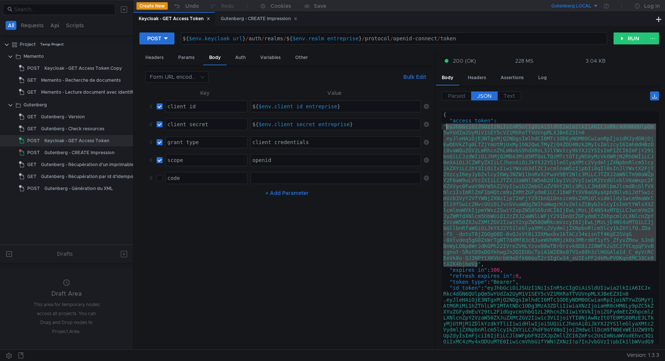
drag, startPoint x: 478, startPoint y: 264, endPoint x: 447, endPoint y: 128, distance: 139.6
click at [447, 128] on div "{ "access_token" : "eyJhbGciOiJSUzI1NiIsInR5cCIgOiAiSldUIiwia2lkIiA6ICJxRkc4dGN…" at bounding box center [549, 299] width 214 height 375
click at [605, 4] on icon at bounding box center [606, 6] width 5 height 5
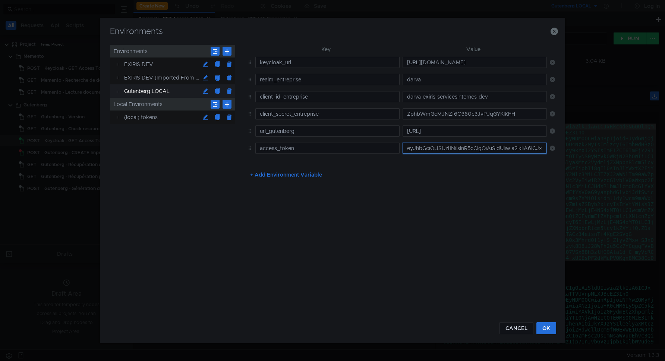
click at [454, 148] on input "eyJhbGciOiJSUzI1NiIsInR5cCIgOiAiSldUIiwia2lkIiA6ICJxRkc4dGN6QUlpQm5wYUdZa2UyM1V…" at bounding box center [475, 147] width 144 height 11
paste input ".eyJleHAiOjE3NTgxMjQ2NDgsImlhdCI6MTc1ODEyNDM0OCwianRpIjoidHJydGNjOjEwODVkZTg0LT…"
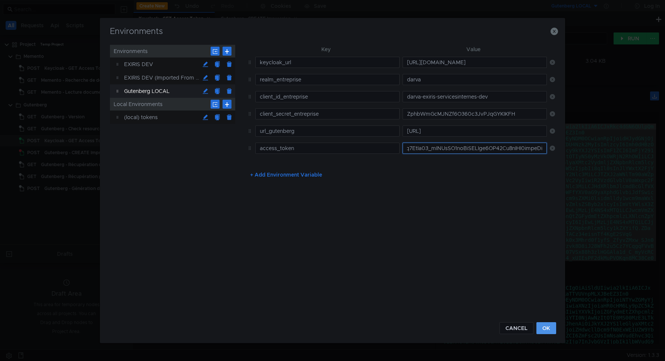
type input "eyJhbGciOiJSUzI1NiIsInR5cCIgOiAiSldUIiwia2lkIiA6ICJxRkc4dGN6QUlpQm5wYUdZa2UyM1V…"
click at [556, 325] on button "OK" at bounding box center [547, 328] width 20 height 12
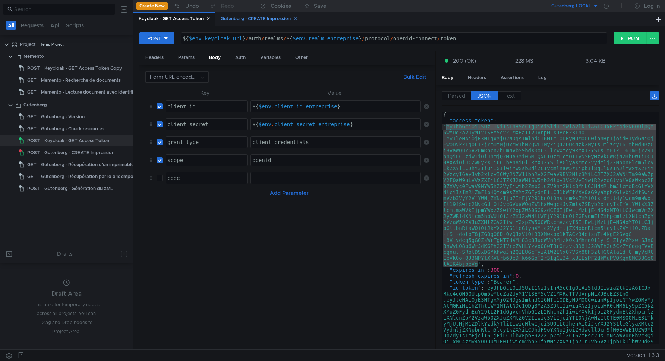
click at [241, 18] on div "Gutenberg - CREATE Impression" at bounding box center [259, 19] width 77 height 8
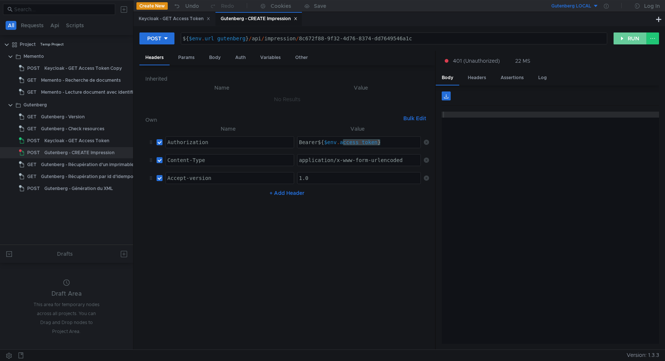
click at [629, 35] on button "RUN" at bounding box center [630, 38] width 33 height 12
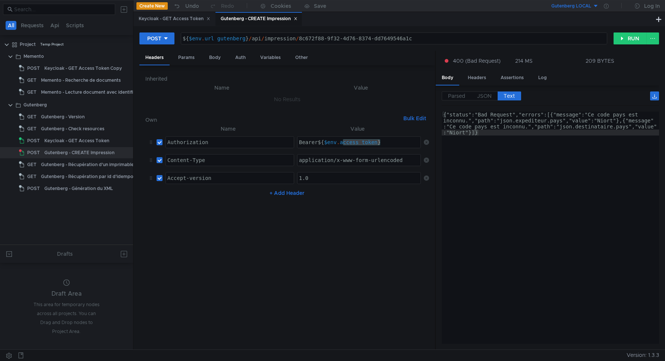
type textarea "application/x-www-form-urlencoded"
click at [333, 156] on div "application/x-www-form-urlencoded" at bounding box center [359, 159] width 123 height 11
click at [219, 58] on div "Body" at bounding box center [215, 58] width 24 height 14
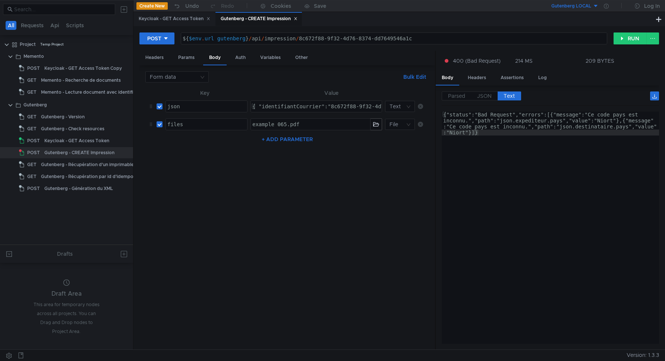
type textarea "{ "identifiantCourrier":"8c672f88-9f32-4d76-8374-dd7649546a1c", "appOrigine":"P…"
drag, startPoint x: 351, startPoint y: 105, endPoint x: 336, endPoint y: 109, distance: 15.3
click at [336, 109] on div "{ "identifiantCourrier":"8c672f88-9f32-4d76-8374-dd7649546a1c", "appOrigine":"P…" at bounding box center [400, 112] width 1373 height 18
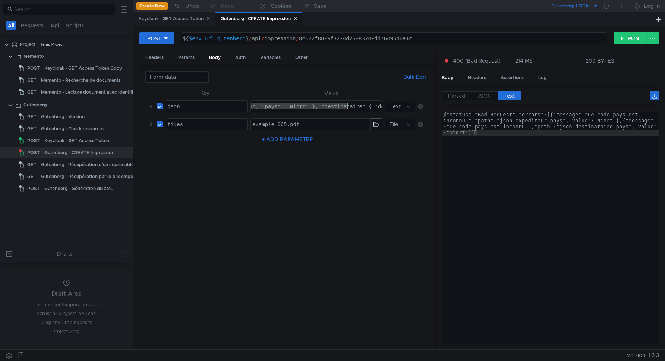
drag, startPoint x: 370, startPoint y: 106, endPoint x: 347, endPoint y: 107, distance: 23.1
click at [348, 106] on div "{ "identifiantCourrier":"8c672f88-9f32-4d76-8374-dd7649546a1c", "appOrigine":"P…" at bounding box center [226, 112] width 1373 height 18
click at [347, 107] on div "{ "identifiantCourrier":"8c672f88-9f32-4d76-8374-dd7649546a1c", "appOrigine":"P…" at bounding box center [226, 112] width 1373 height 18
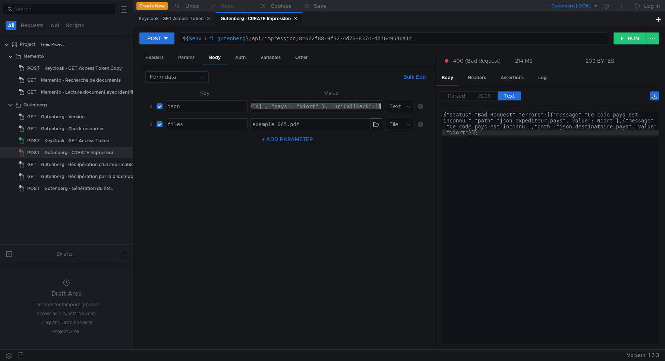
click at [624, 40] on button "RUN" at bounding box center [630, 38] width 33 height 12
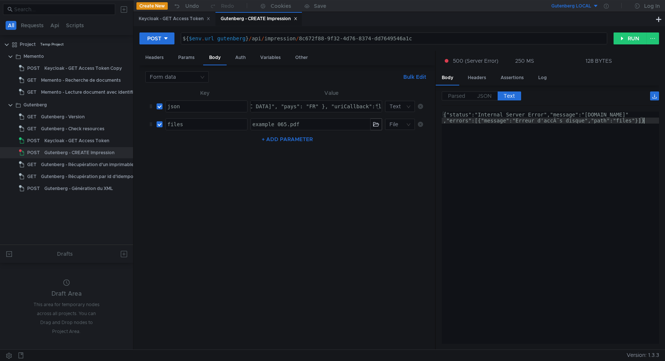
click at [583, 133] on div "{"status":"Internal Server Error","message":"error.drive.save" ,"errors":[{"mes…" at bounding box center [550, 240] width 217 height 256
click at [618, 36] on button "RUN" at bounding box center [630, 38] width 33 height 12
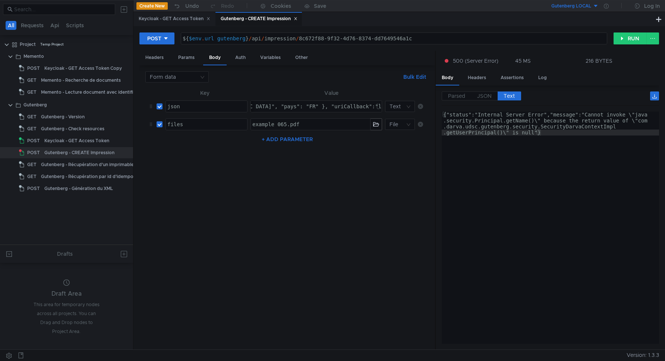
type textarea "{"status":"Internal Server Error","message":"Cannot invoke \"java.security.Prin…"
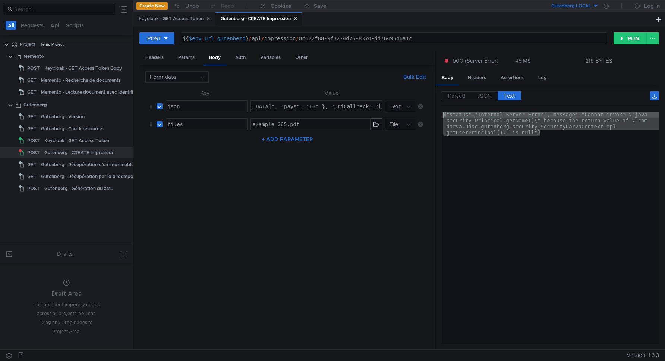
drag, startPoint x: 546, startPoint y: 132, endPoint x: 426, endPoint y: 116, distance: 121.5
click at [426, 116] on as-split "Headers Params Body Auth Variables Other Form data Bulk Edit XXXXXXXXXXXXXXXXXX…" at bounding box center [400, 200] width 520 height 299
click at [267, 211] on nz-table "Key Value json הההההההההההההההההההההההההההההההההההההההההההההההההההההההההההההההה…" at bounding box center [287, 215] width 284 height 255
